Goal: Obtain resource: Download file/media

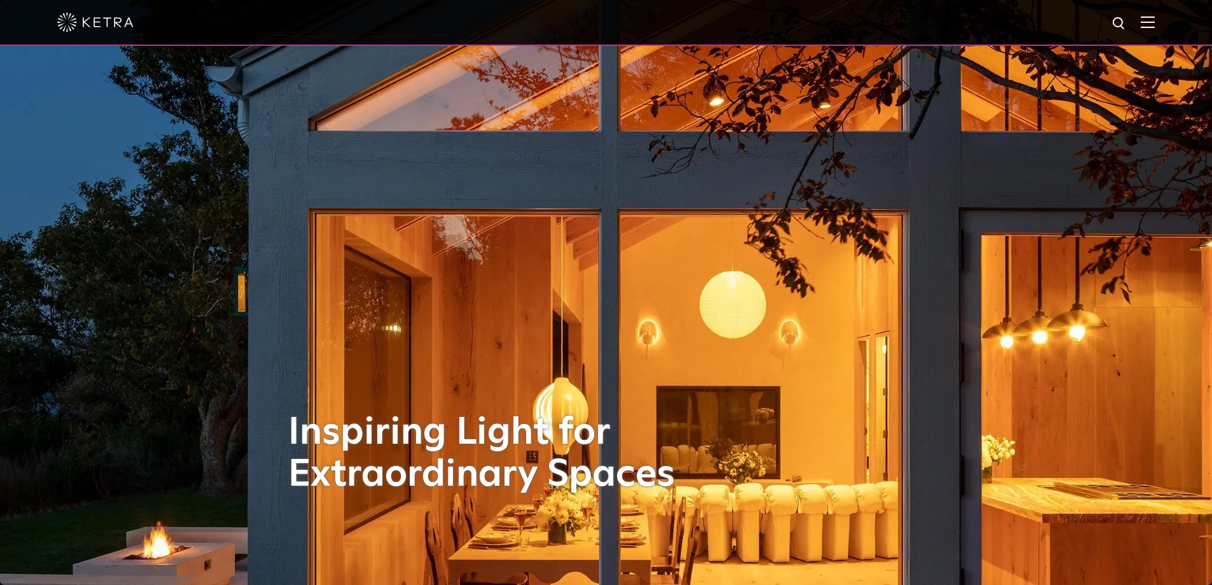
click at [1153, 17] on img at bounding box center [1148, 22] width 14 height 12
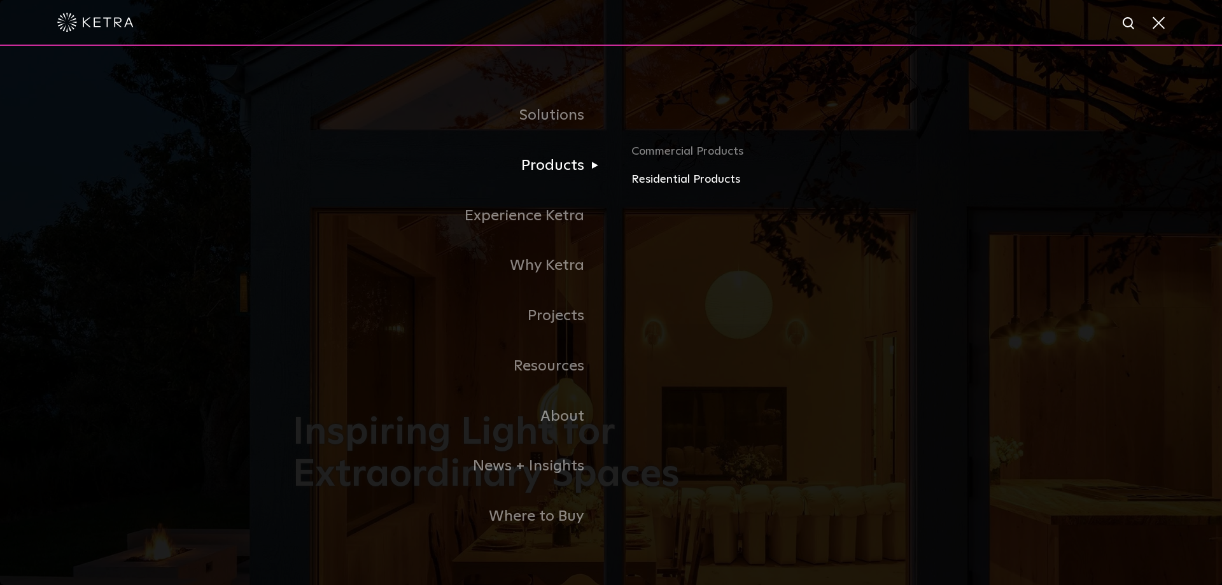
click at [703, 185] on link "Residential Products" at bounding box center [780, 180] width 298 height 18
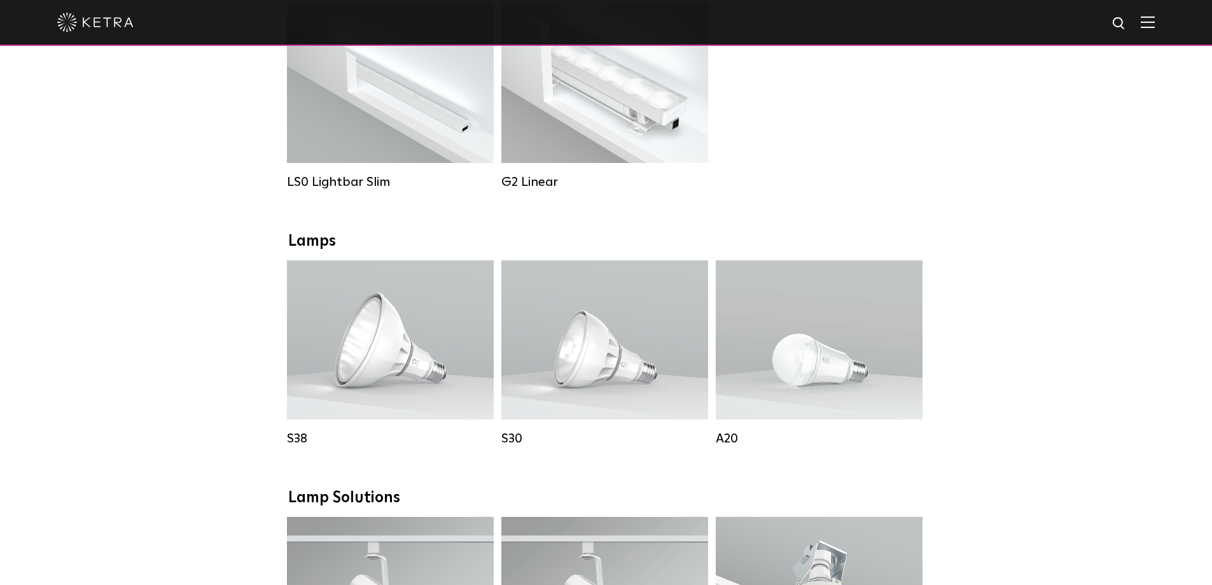
scroll to position [446, 0]
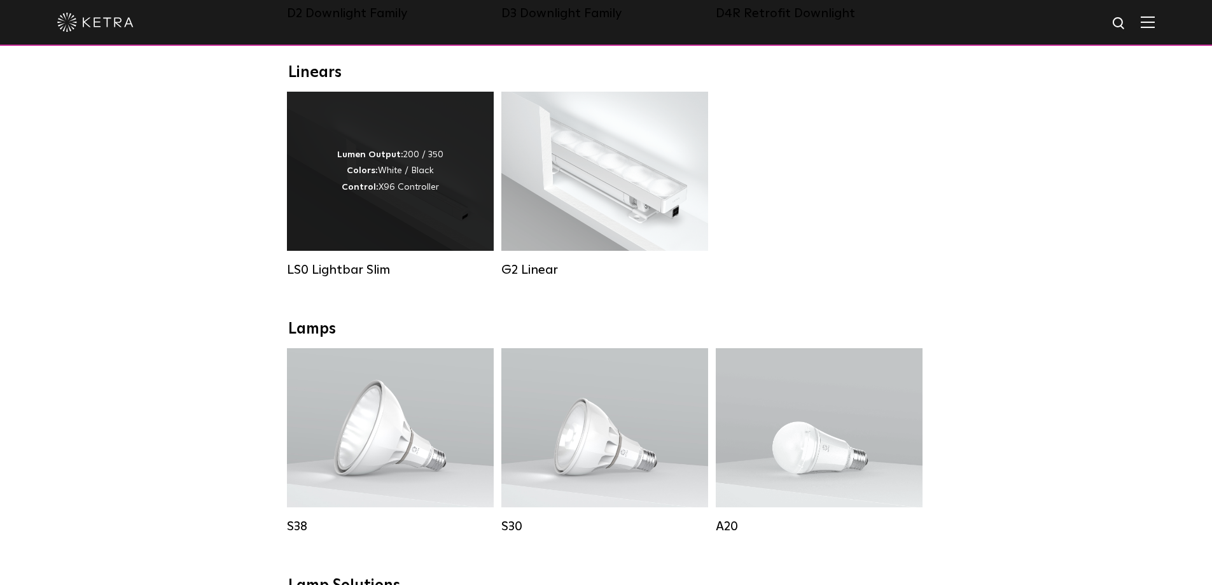
click at [398, 195] on div "Lumen Output: 200 / 350 Colors: White / Black Control: X96 Controller" at bounding box center [390, 171] width 106 height 48
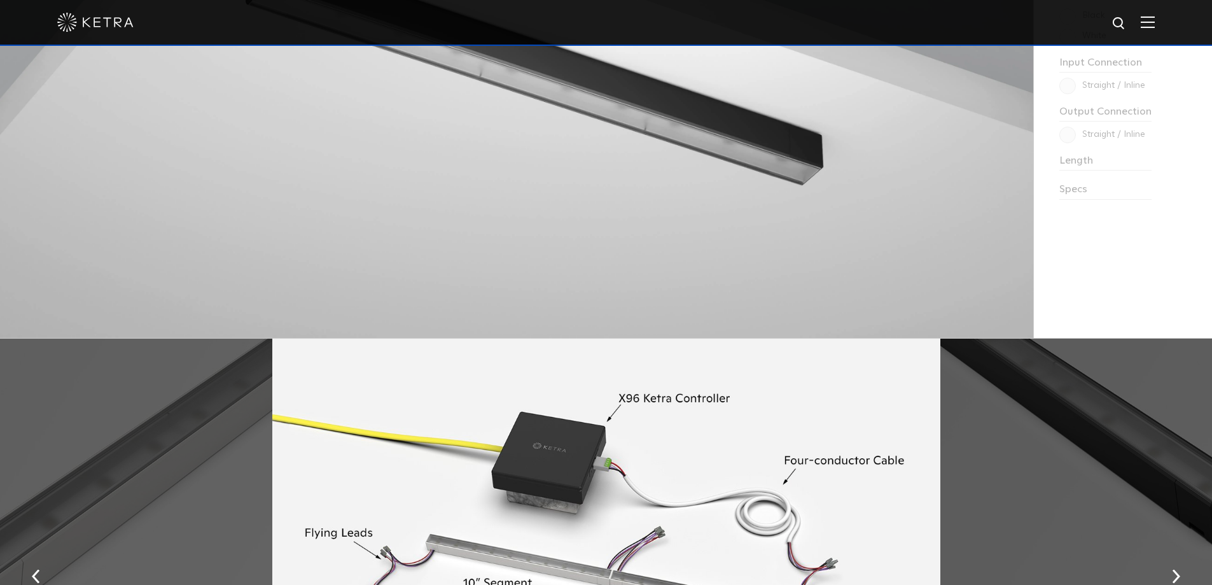
scroll to position [1527, 0]
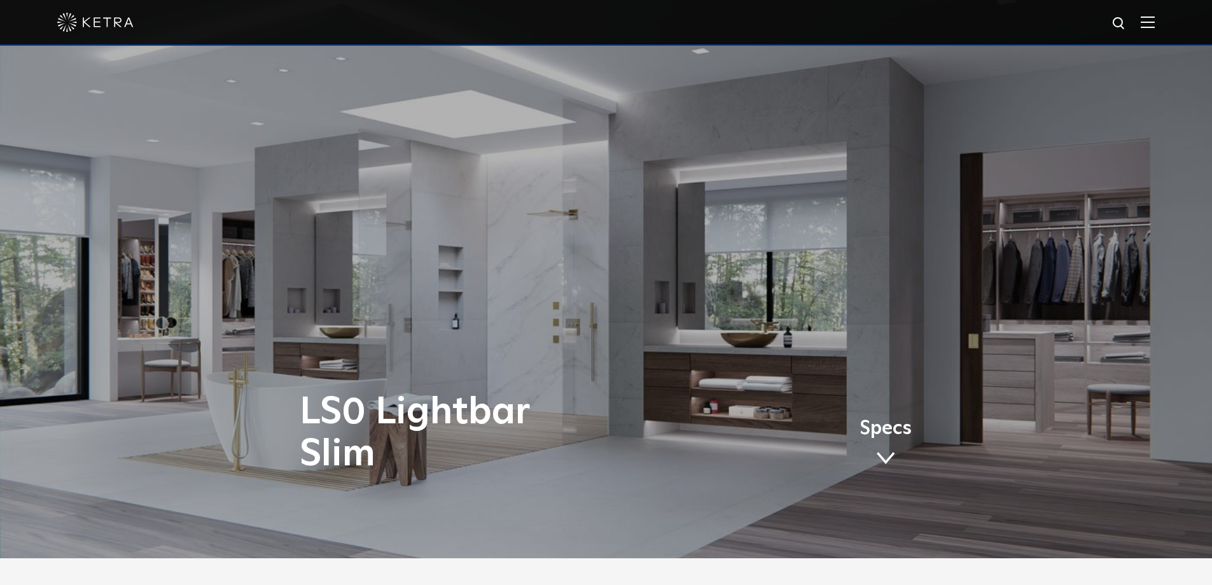
scroll to position [0, 0]
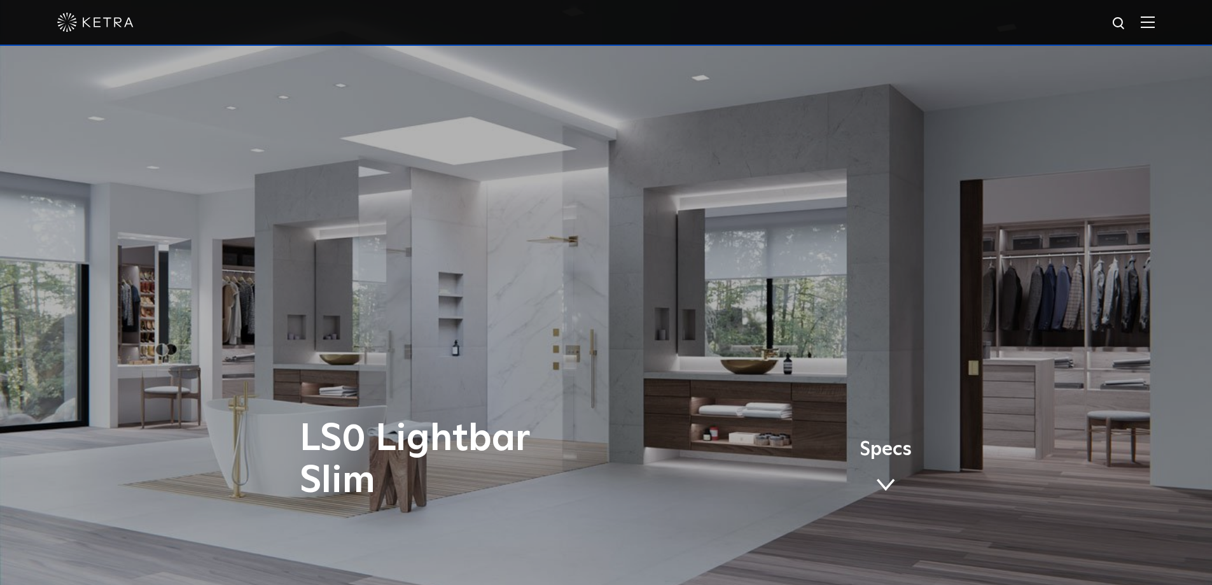
click at [887, 459] on span "Specs" at bounding box center [886, 449] width 52 height 18
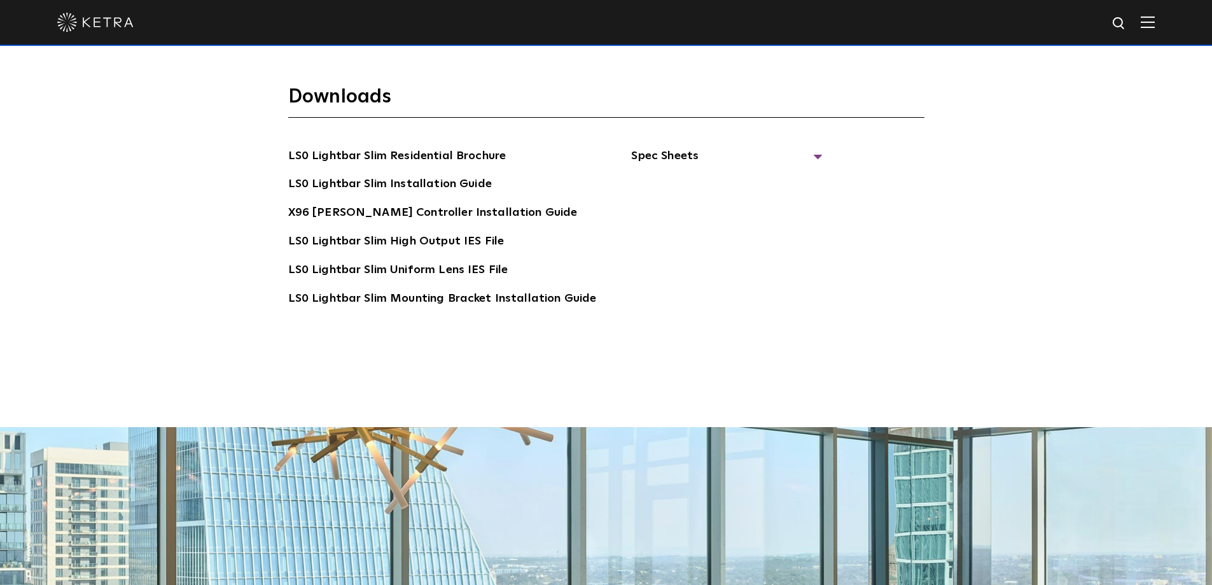
scroll to position [2646, 0]
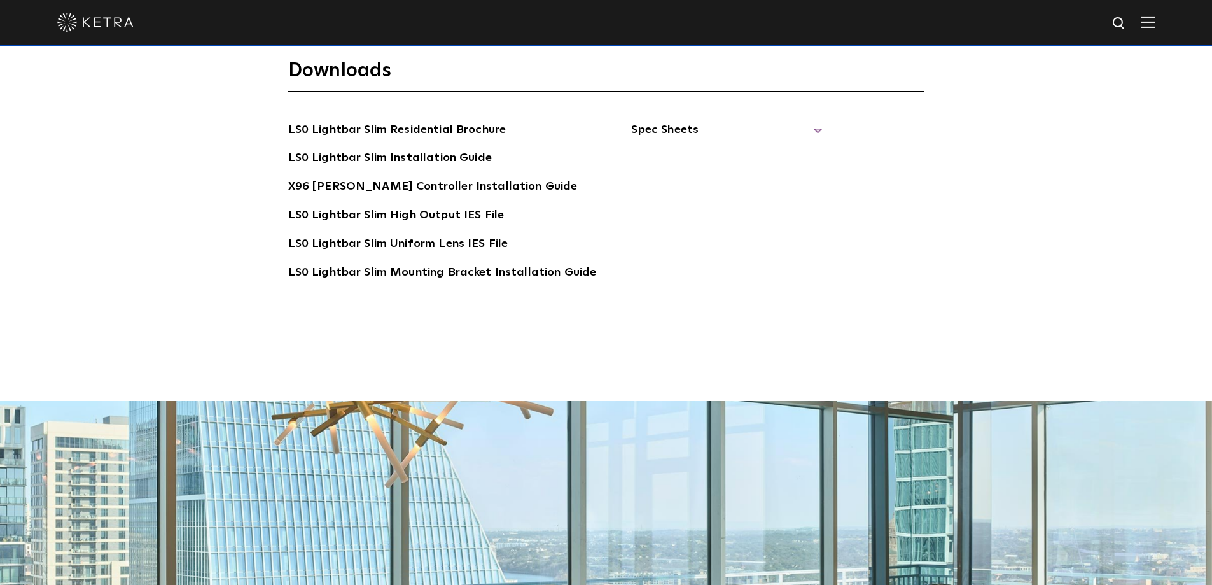
click at [801, 121] on span "Spec Sheets" at bounding box center [726, 135] width 191 height 28
click at [693, 148] on link "LS0 Lightbar Slim Spec Sheet" at bounding box center [729, 158] width 164 height 20
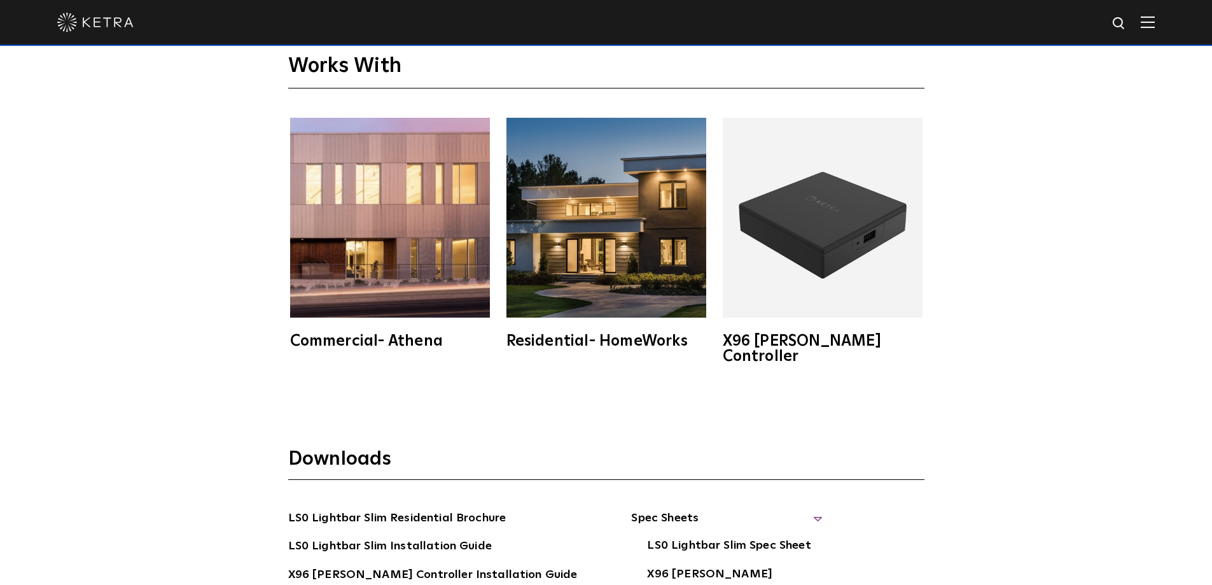
scroll to position [2201, 0]
